Goal: Find specific page/section: Find specific page/section

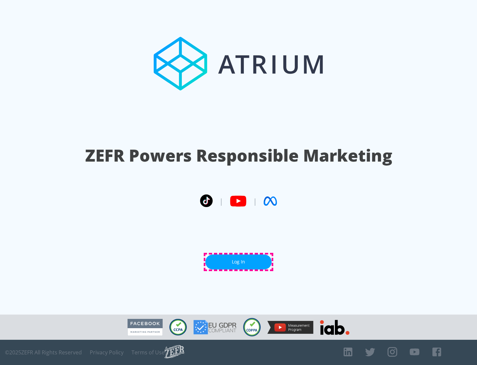
click at [239, 262] on link "Log In" at bounding box center [239, 261] width 66 height 15
